Goal: Information Seeking & Learning: Learn about a topic

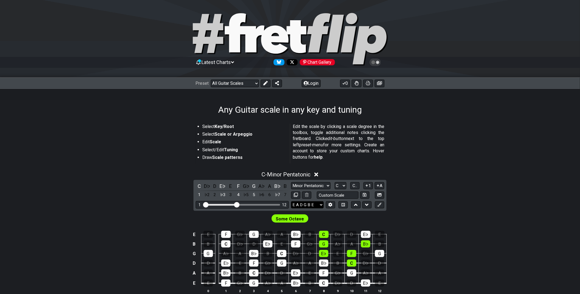
click at [295, 207] on select "E A D G B E E A D G B E E A D G B E B E A D F♯ B A D G C E A D A D G B E E♭ A♭ …" at bounding box center [307, 205] width 33 height 7
drag, startPoint x: 288, startPoint y: 201, endPoint x: 331, endPoint y: 204, distance: 43.1
click at [331, 204] on icon at bounding box center [330, 205] width 4 height 4
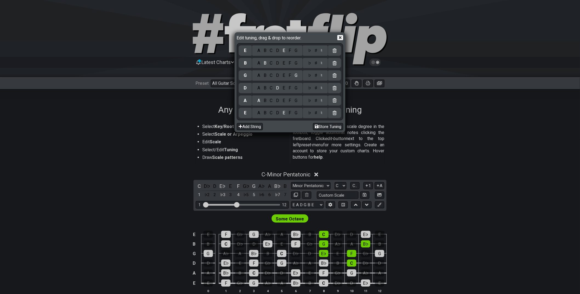
drag, startPoint x: 331, startPoint y: 204, endPoint x: 270, endPoint y: 64, distance: 153.2
click at [270, 64] on div "C" at bounding box center [271, 63] width 6 height 6
drag, startPoint x: 270, startPoint y: 64, endPoint x: 287, endPoint y: 52, distance: 20.4
click at [287, 52] on div "F" at bounding box center [290, 51] width 6 height 6
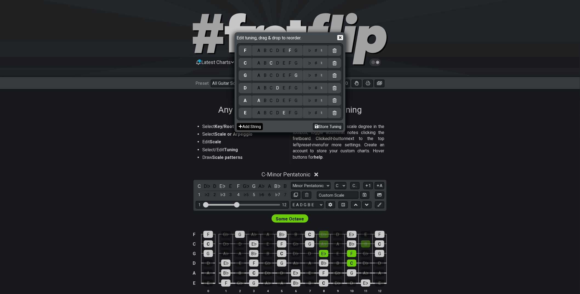
drag, startPoint x: 287, startPoint y: 52, endPoint x: 256, endPoint y: 125, distance: 80.0
click at [256, 125] on button "Add String" at bounding box center [250, 126] width 26 height 7
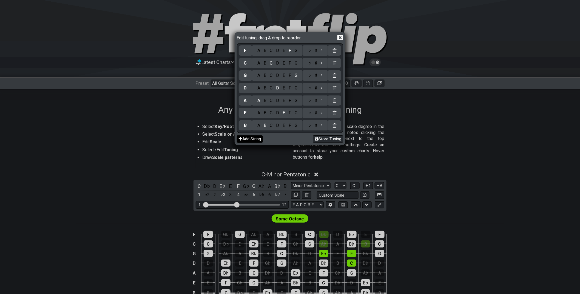
click at [343, 39] on icon at bounding box center [340, 37] width 6 height 5
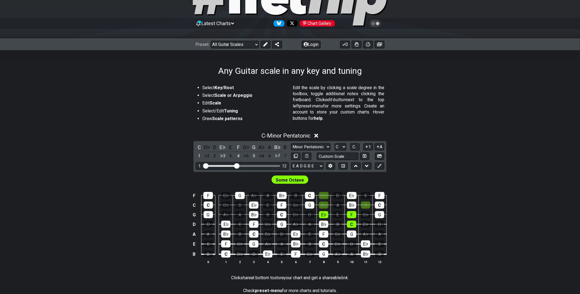
scroll to position [40, 0]
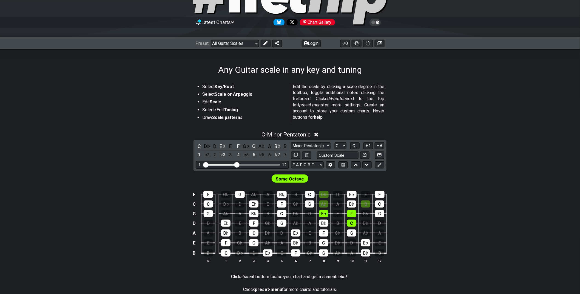
click at [267, 42] on icon at bounding box center [265, 43] width 4 height 4
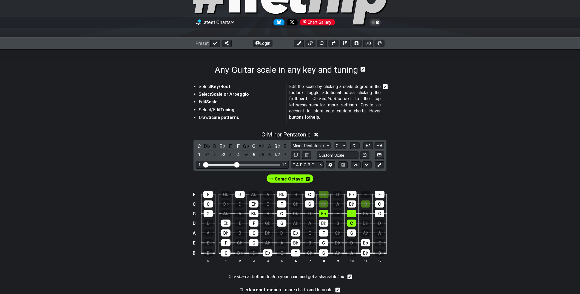
click at [309, 178] on div "Some Octave" at bounding box center [290, 179] width 47 height 8
click at [287, 176] on span "Some Octave" at bounding box center [289, 179] width 28 height 8
drag, startPoint x: 256, startPoint y: 125, endPoint x: 308, endPoint y: 178, distance: 73.8
click at [308, 178] on icon at bounding box center [306, 179] width 4 height 4
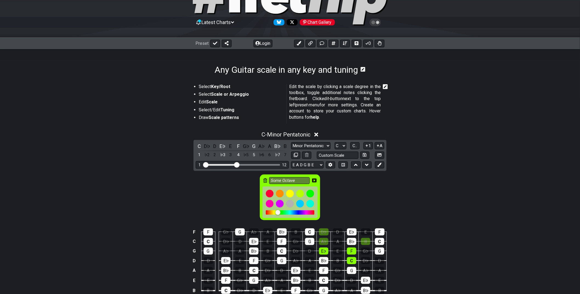
click at [264, 179] on icon at bounding box center [265, 181] width 4 height 4
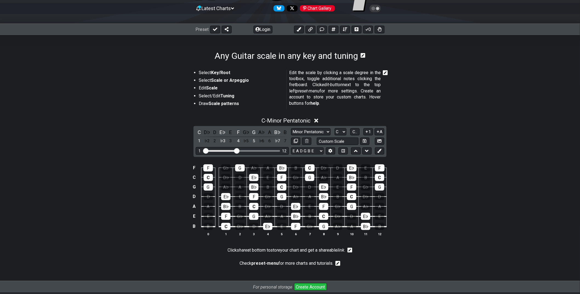
scroll to position [55, 0]
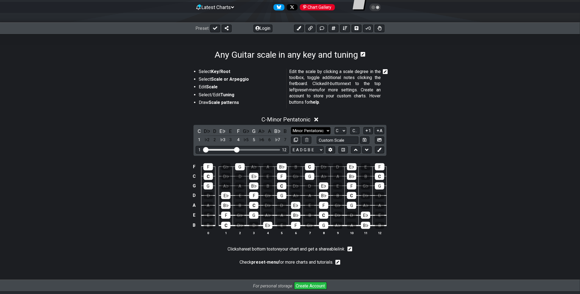
drag, startPoint x: 308, startPoint y: 178, endPoint x: 319, endPoint y: 128, distance: 50.8
click at [319, 128] on select "Minor Pentatonic Root Minor Pentatonic Major Pentatonic Minor Blues Major Blues…" at bounding box center [310, 130] width 39 height 7
select select "Major / [PERSON_NAME]"
click at [291, 127] on select "Minor Pentatonic Root Minor Pentatonic Major Pentatonic Minor Blues Major Blues…" at bounding box center [310, 130] width 39 height 7
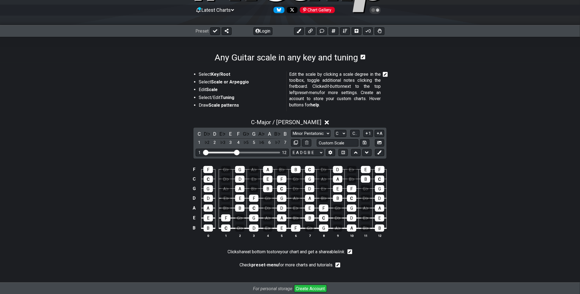
scroll to position [51, 0]
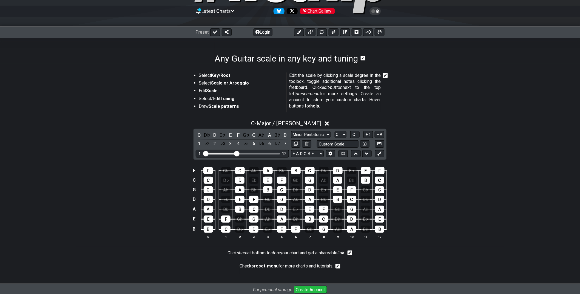
click at [385, 152] on div "C D♭ D E♭ E F G♭ G A♭ A B♭ B 1 ♭2 2 ♭3 3 4 ♭5 5 ♭6 6 ♭7 7 Minor Pentatonic Root…" at bounding box center [289, 144] width 193 height 31
click at [380, 153] on icon at bounding box center [379, 154] width 4 height 4
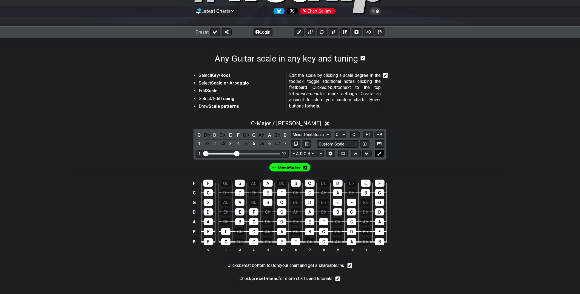
click at [380, 153] on icon at bounding box center [379, 154] width 4 height 4
drag, startPoint x: 239, startPoint y: 153, endPoint x: 260, endPoint y: 153, distance: 21.1
click at [260, 153] on input "Visible fret range" at bounding box center [242, 153] width 78 height 0
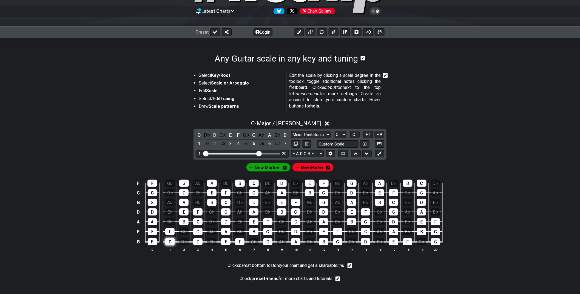
click at [175, 242] on div "C" at bounding box center [169, 242] width 9 height 7
click at [228, 239] on div "E" at bounding box center [225, 242] width 9 height 7
click at [198, 231] on div "G" at bounding box center [197, 231] width 9 height 7
click at [198, 221] on div "C" at bounding box center [197, 222] width 9 height 7
click at [185, 212] on div "E" at bounding box center [183, 212] width 9 height 7
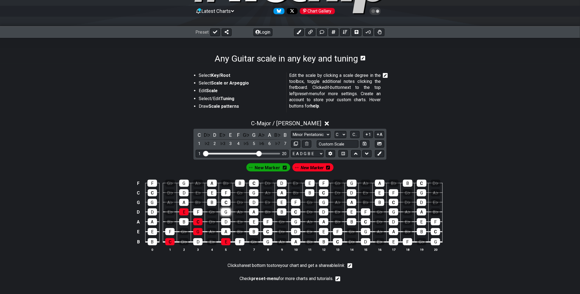
click at [225, 210] on div "G" at bounding box center [225, 212] width 9 height 7
click at [226, 202] on div "C" at bounding box center [225, 202] width 9 height 7
click at [214, 191] on div "E" at bounding box center [211, 193] width 9 height 7
click at [187, 186] on td "D" at bounding box center [184, 189] width 14 height 10
click at [186, 184] on div "G" at bounding box center [184, 183] width 10 height 7
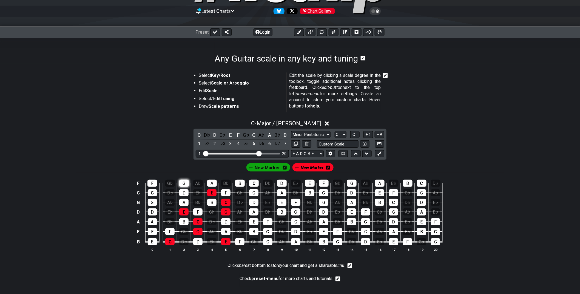
click at [187, 182] on div "G" at bounding box center [184, 183] width 10 height 7
click at [216, 191] on div "E" at bounding box center [211, 193] width 9 height 7
click at [225, 201] on div "C" at bounding box center [225, 202] width 9 height 7
click at [228, 210] on div "G" at bounding box center [225, 212] width 9 height 7
click at [202, 222] on div "C" at bounding box center [197, 222] width 9 height 7
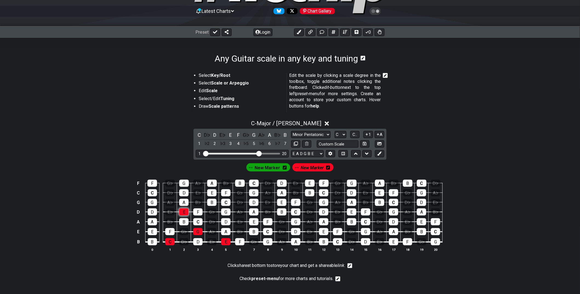
click at [185, 211] on div "E" at bounding box center [183, 212] width 9 height 7
click at [201, 230] on div "G" at bounding box center [197, 231] width 9 height 7
click at [224, 240] on div "E" at bounding box center [225, 242] width 9 height 7
click at [169, 241] on div "C" at bounding box center [169, 242] width 9 height 7
click at [329, 153] on icon at bounding box center [330, 154] width 4 height 4
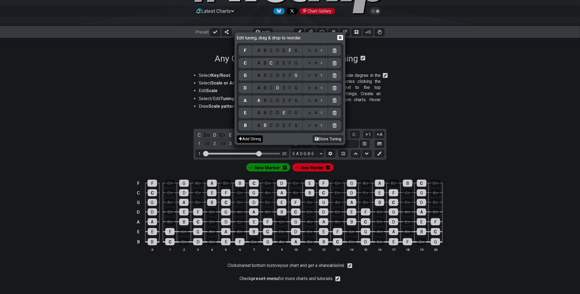
click at [245, 140] on button "Add String" at bounding box center [250, 139] width 26 height 7
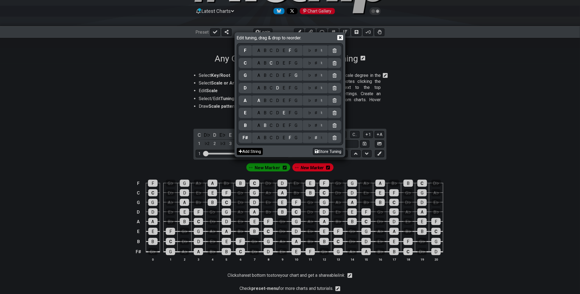
click at [245, 140] on div "F♯" at bounding box center [244, 138] width 5 height 6
click at [249, 151] on button "Add String" at bounding box center [250, 151] width 26 height 7
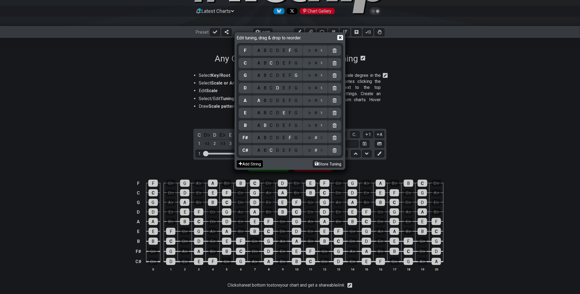
click at [250, 164] on button "Add String" at bounding box center [250, 164] width 26 height 7
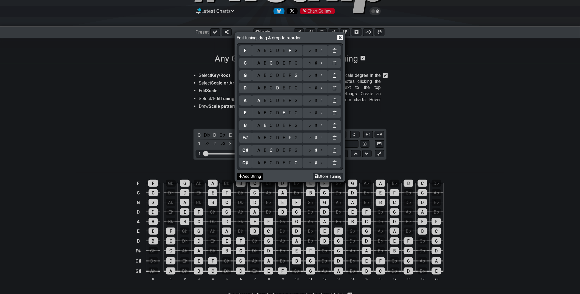
click at [251, 178] on button "Add String" at bounding box center [250, 176] width 26 height 7
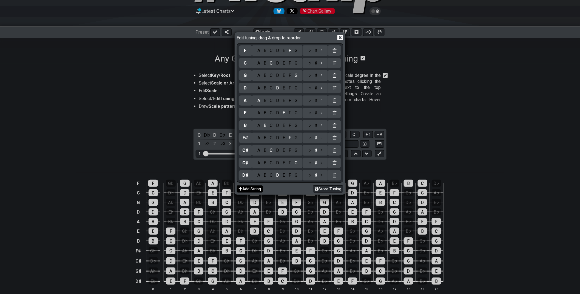
click at [251, 188] on button "Add String" at bounding box center [250, 189] width 26 height 7
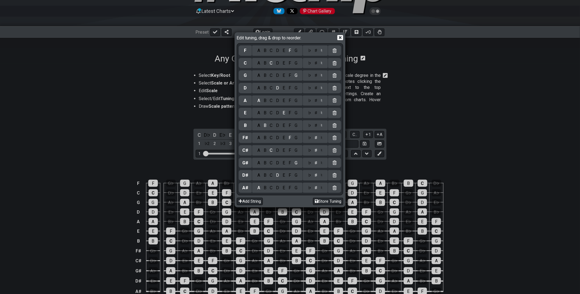
click at [343, 38] on icon at bounding box center [340, 37] width 6 height 5
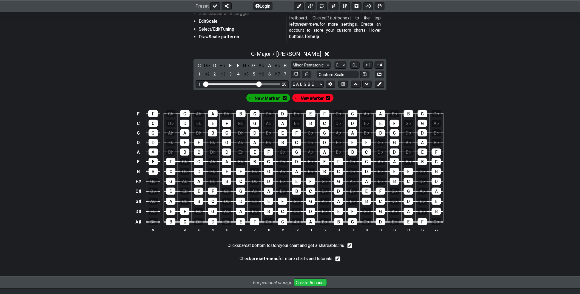
scroll to position [121, 0]
click at [216, 199] on div "C" at bounding box center [212, 201] width 9 height 7
click at [264, 198] on div "E" at bounding box center [268, 201] width 9 height 7
click at [244, 188] on div "G" at bounding box center [240, 191] width 9 height 7
click at [243, 180] on div "C" at bounding box center [240, 181] width 9 height 7
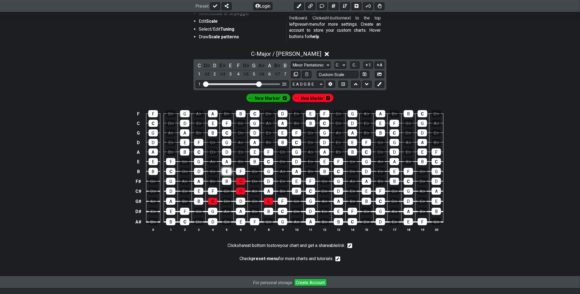
click at [228, 168] on div "E" at bounding box center [226, 171] width 9 height 7
click at [271, 168] on div "G" at bounding box center [268, 171] width 9 height 7
click at [271, 163] on div "C" at bounding box center [268, 161] width 9 height 7
click at [254, 149] on div "E" at bounding box center [254, 152] width 9 height 7
click at [228, 144] on div "G" at bounding box center [226, 142] width 9 height 7
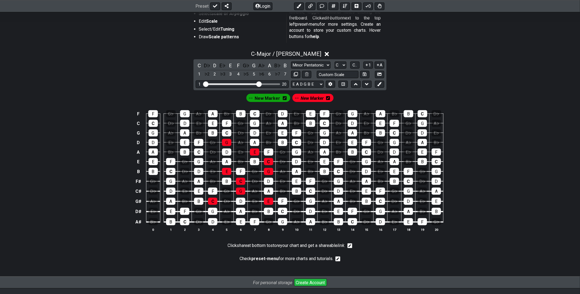
click at [264, 99] on span "New Marker" at bounding box center [266, 99] width 25 height 8
click at [306, 199] on div "G" at bounding box center [310, 201] width 9 height 7
drag, startPoint x: 363, startPoint y: 199, endPoint x: 358, endPoint y: 197, distance: 5.1
click at [363, 199] on div "B" at bounding box center [366, 201] width 9 height 7
click at [333, 193] on tbody "F F G♭ G A♭ A B♭ B C D♭ D E♭ E F G♭ G A♭ A B♭ B C D♭ C C D♭ D E♭ E F G♭ G A♭ A …" at bounding box center [288, 166] width 309 height 124
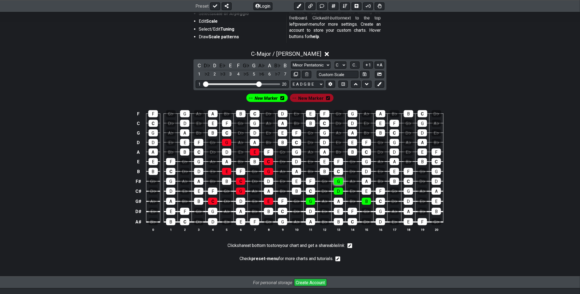
click at [334, 181] on div "G" at bounding box center [338, 181] width 9 height 7
click at [322, 170] on div "B" at bounding box center [324, 171] width 9 height 7
click at [367, 168] on div "D" at bounding box center [366, 171] width 9 height 7
drag, startPoint x: 365, startPoint y: 161, endPoint x: 357, endPoint y: 150, distance: 12.7
click at [365, 161] on div "G" at bounding box center [366, 161] width 9 height 7
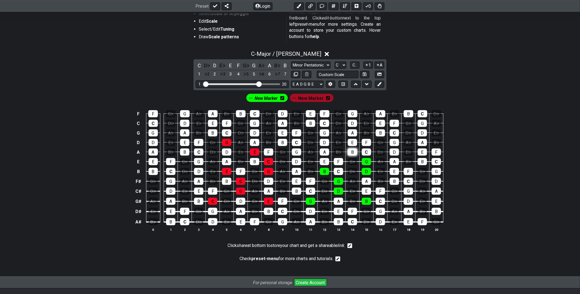
click at [354, 150] on div "B" at bounding box center [352, 152] width 9 height 7
click at [327, 144] on div "D" at bounding box center [324, 142] width 9 height 7
drag, startPoint x: 259, startPoint y: 84, endPoint x: 266, endPoint y: 83, distance: 7.4
click at [266, 84] on input "Visible fret range" at bounding box center [242, 84] width 78 height 0
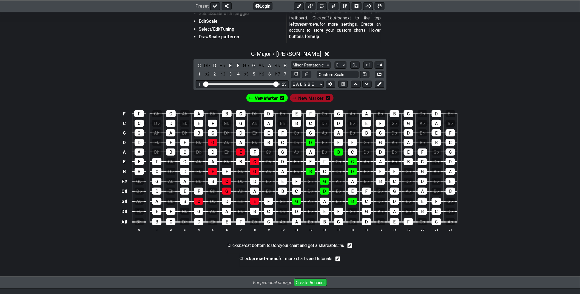
drag, startPoint x: 267, startPoint y: 84, endPoint x: 275, endPoint y: 84, distance: 8.2
click at [275, 84] on input "Visible fret range" at bounding box center [242, 84] width 78 height 0
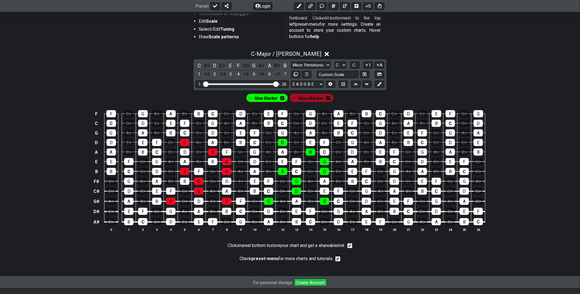
click at [384, 82] on div "C D♭ D E♭ E F G♭ G A♭ A B♭ B 1 ♭2 2 ♭3 3 4 ♭5 5 ♭6 6 ♭7 7 Minor Pentatonic Root…" at bounding box center [289, 74] width 193 height 31
click at [383, 83] on button at bounding box center [379, 84] width 9 height 7
click at [341, 189] on div "F" at bounding box center [338, 191] width 9 height 7
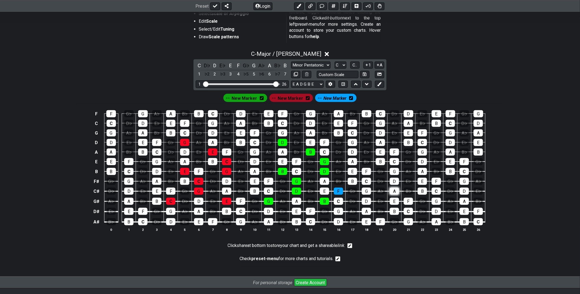
click at [394, 189] on div "A" at bounding box center [394, 191] width 9 height 7
click at [366, 181] on div "C" at bounding box center [366, 181] width 9 height 7
drag, startPoint x: 365, startPoint y: 169, endPoint x: 359, endPoint y: 163, distance: 8.5
click at [365, 170] on div "F" at bounding box center [366, 171] width 9 height 7
click at [351, 160] on div "A" at bounding box center [352, 161] width 9 height 7
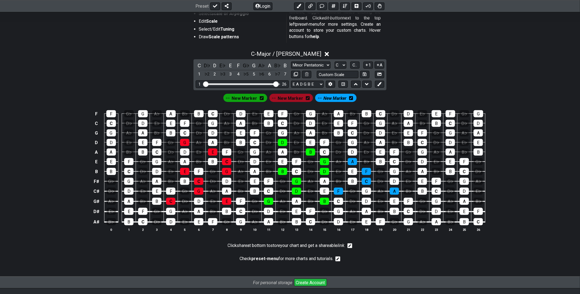
drag, startPoint x: 395, startPoint y: 160, endPoint x: 394, endPoint y: 156, distance: 3.5
click at [395, 160] on div "C" at bounding box center [394, 161] width 9 height 7
click at [392, 151] on div "F" at bounding box center [394, 152] width 9 height 7
click at [382, 140] on div "A" at bounding box center [380, 142] width 9 height 7
click at [353, 132] on div "C" at bounding box center [352, 133] width 9 height 7
